Goal: Check status: Check status

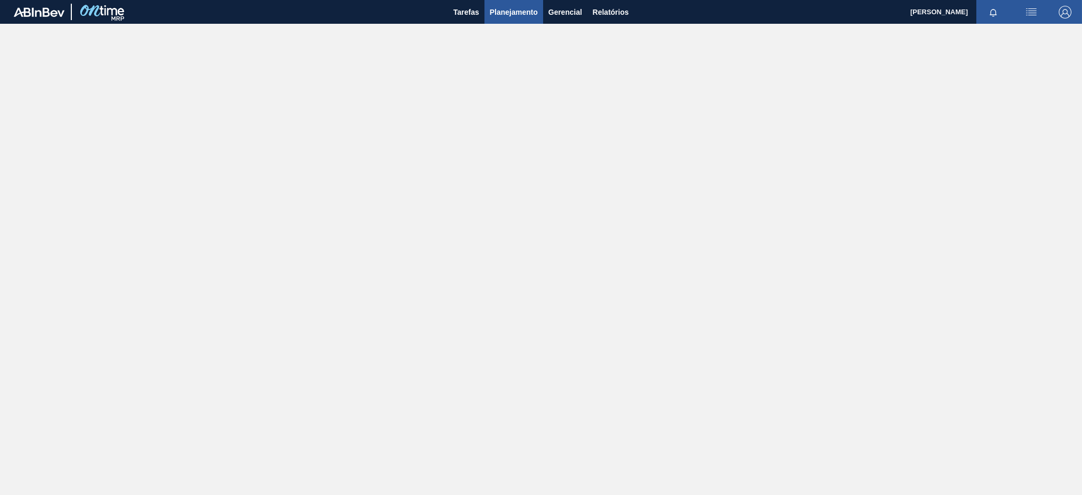
click at [517, 16] on span "Planejamento" at bounding box center [514, 12] width 48 height 13
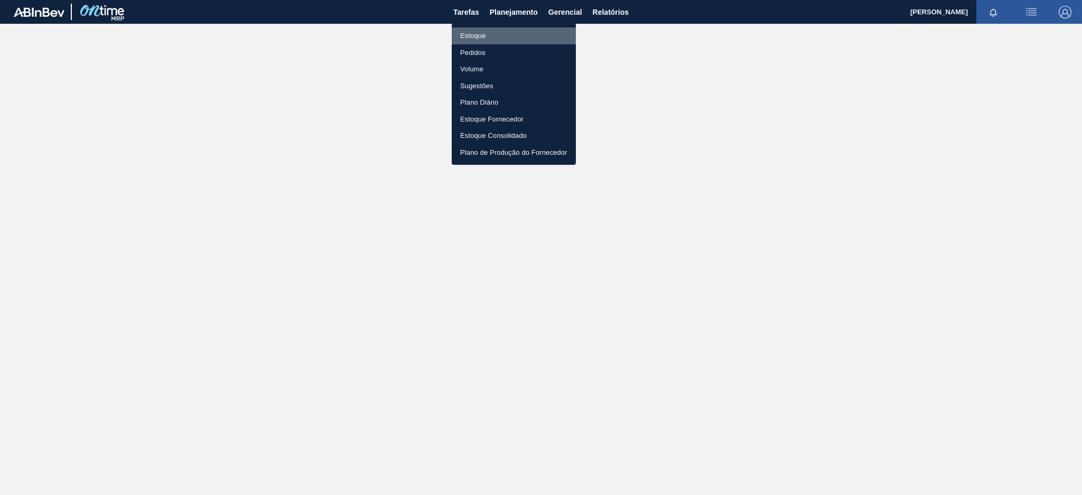
click at [496, 38] on li "Estoque" at bounding box center [514, 35] width 124 height 17
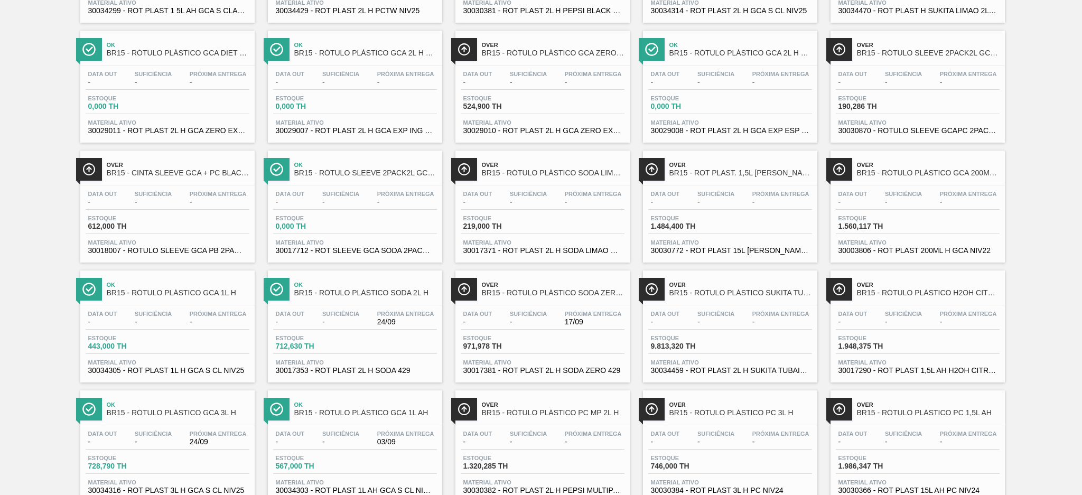
scroll to position [804, 0]
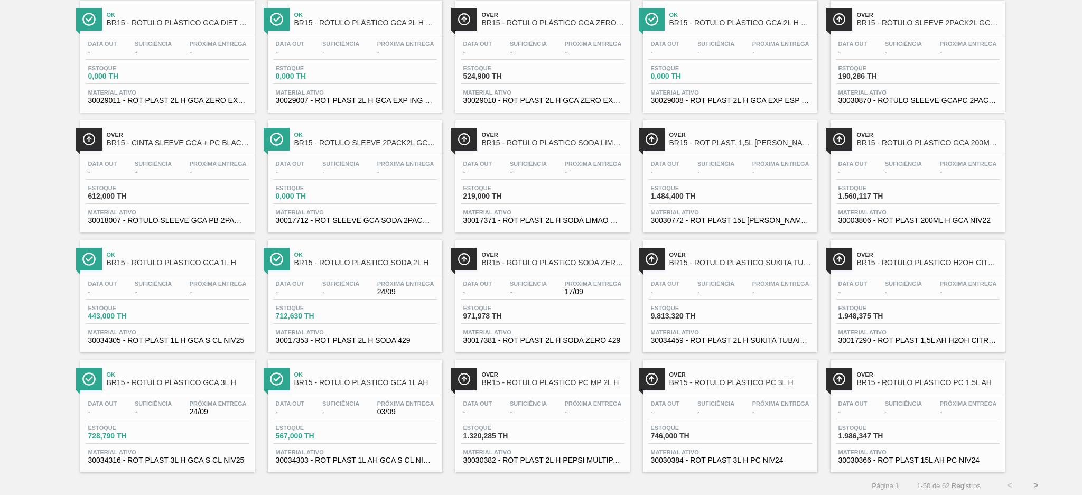
click at [210, 408] on span "24/09" at bounding box center [218, 412] width 57 height 8
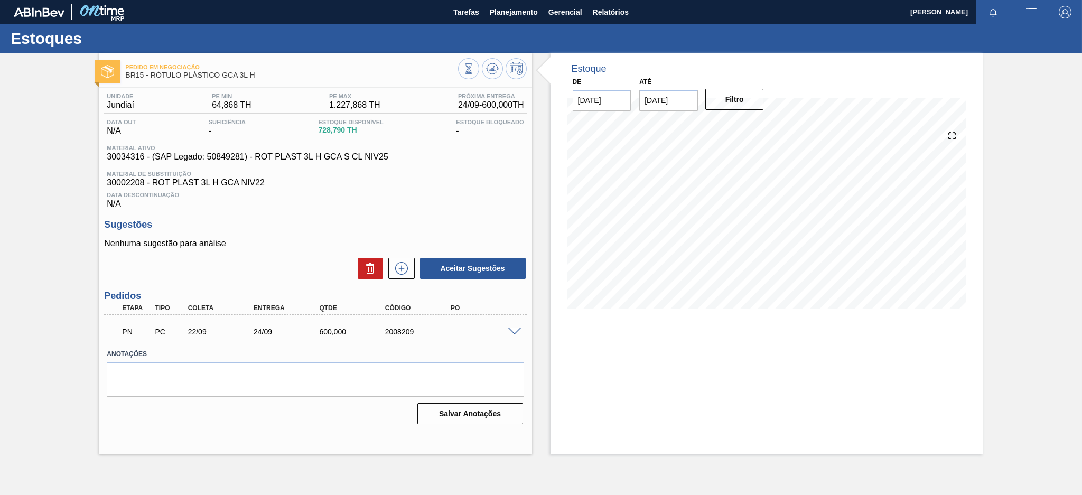
click at [516, 328] on span at bounding box center [514, 332] width 13 height 8
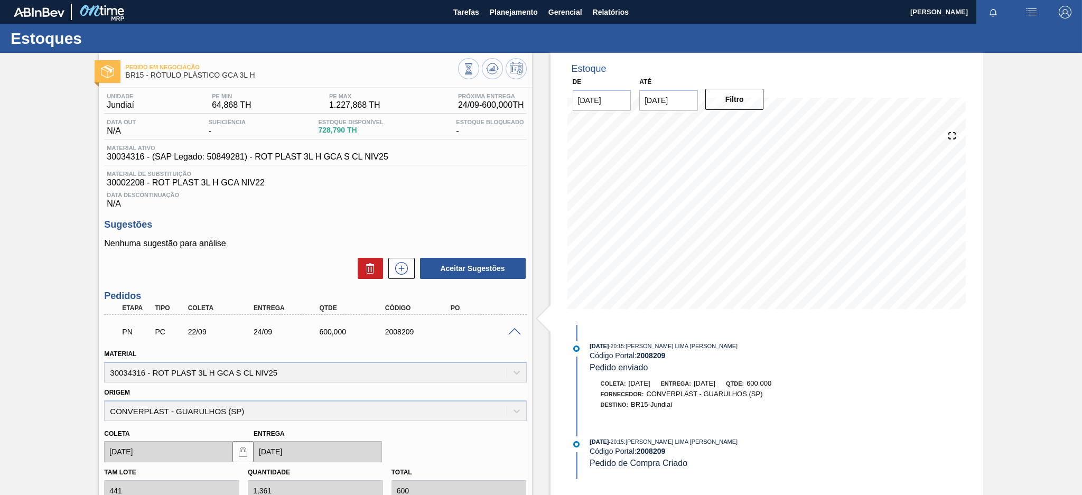
click at [510, 335] on div "PN PC 22/09 24/09 600,000 2008209" at bounding box center [315, 330] width 422 height 26
click at [510, 334] on div "PN PC 22/09 24/09 600,000 2008209" at bounding box center [315, 330] width 422 height 26
click at [511, 335] on div "PN PC 22/09 24/09 600,000 2008209" at bounding box center [315, 330] width 422 height 26
click at [518, 332] on span at bounding box center [514, 332] width 13 height 8
